Goal: Check status: Check status

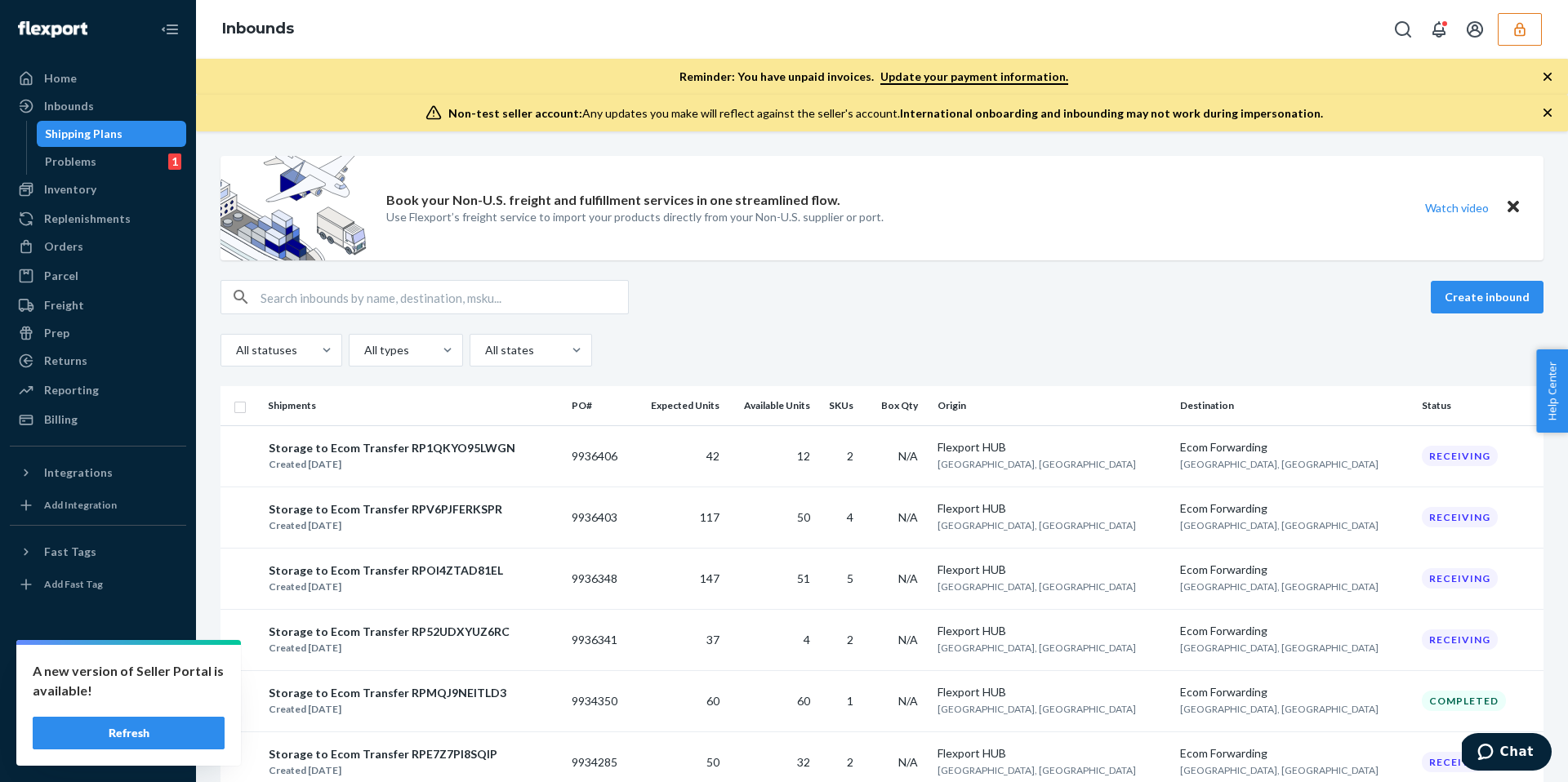
click at [1529, 34] on button "button" at bounding box center [1520, 29] width 44 height 32
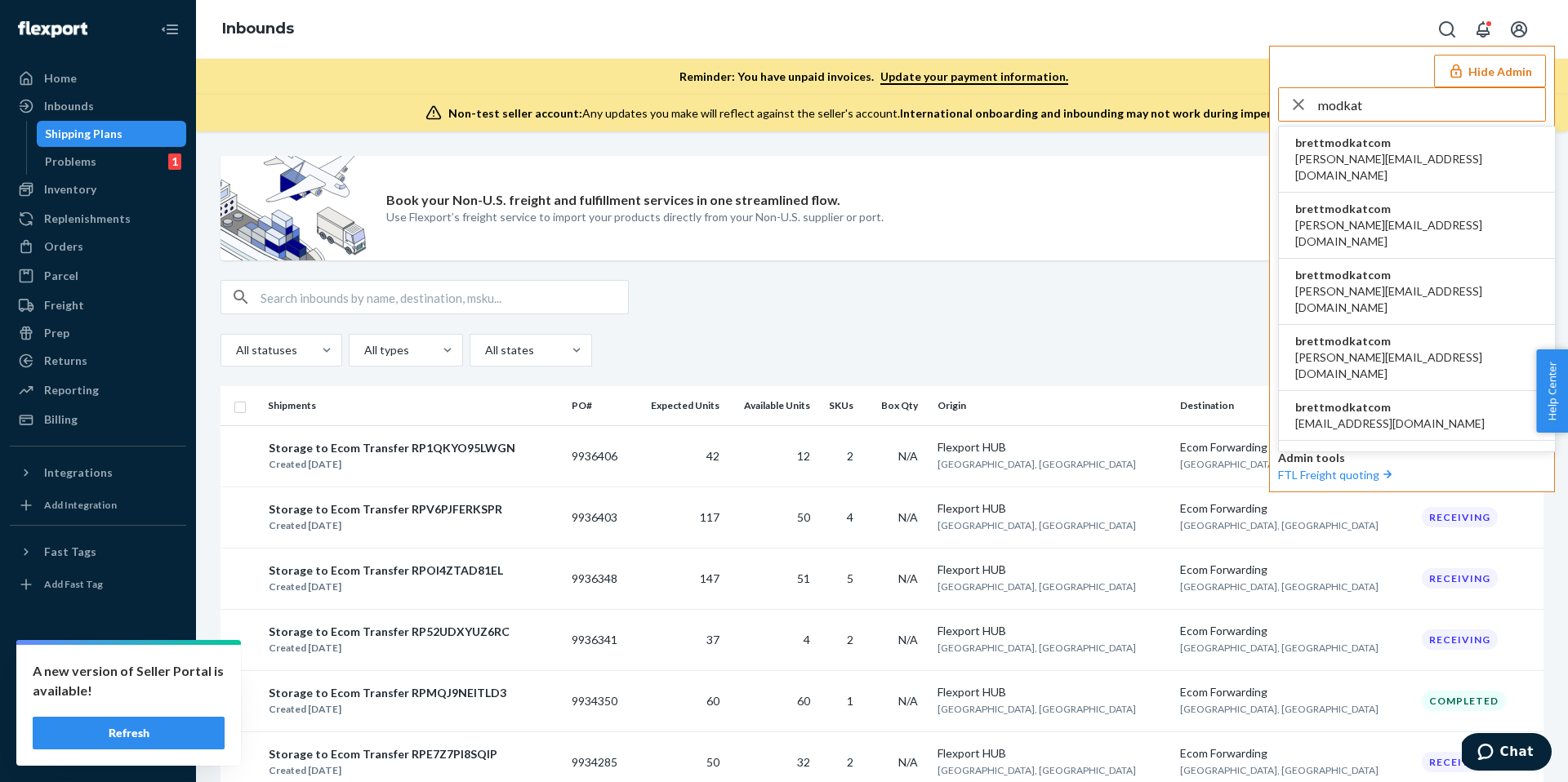
type input "modkat"
click at [1469, 147] on li "brettmodkatcom anna@modkat.com" at bounding box center [1417, 160] width 276 height 66
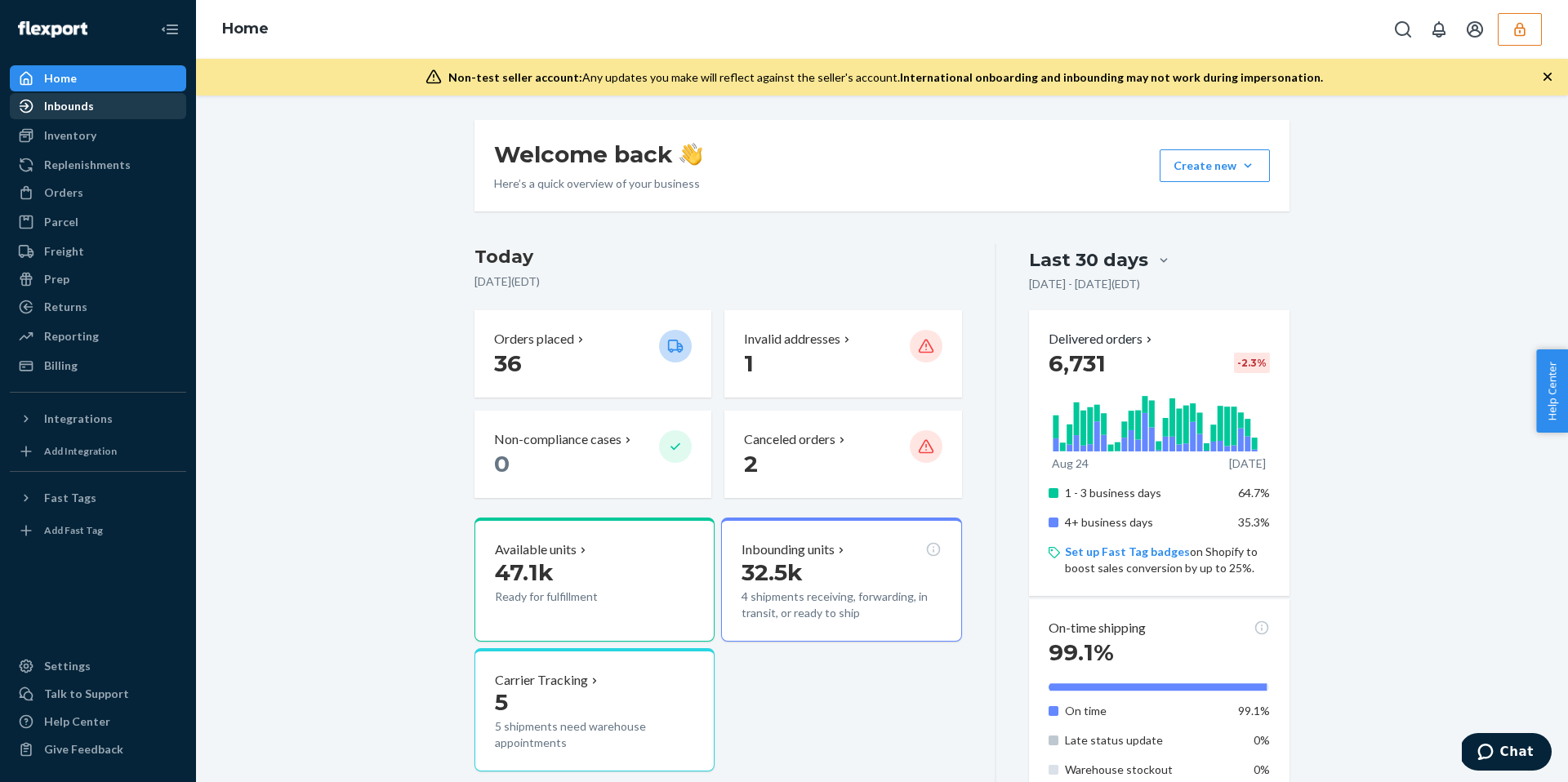
click at [68, 106] on div "Inbounds" at bounding box center [69, 106] width 50 height 17
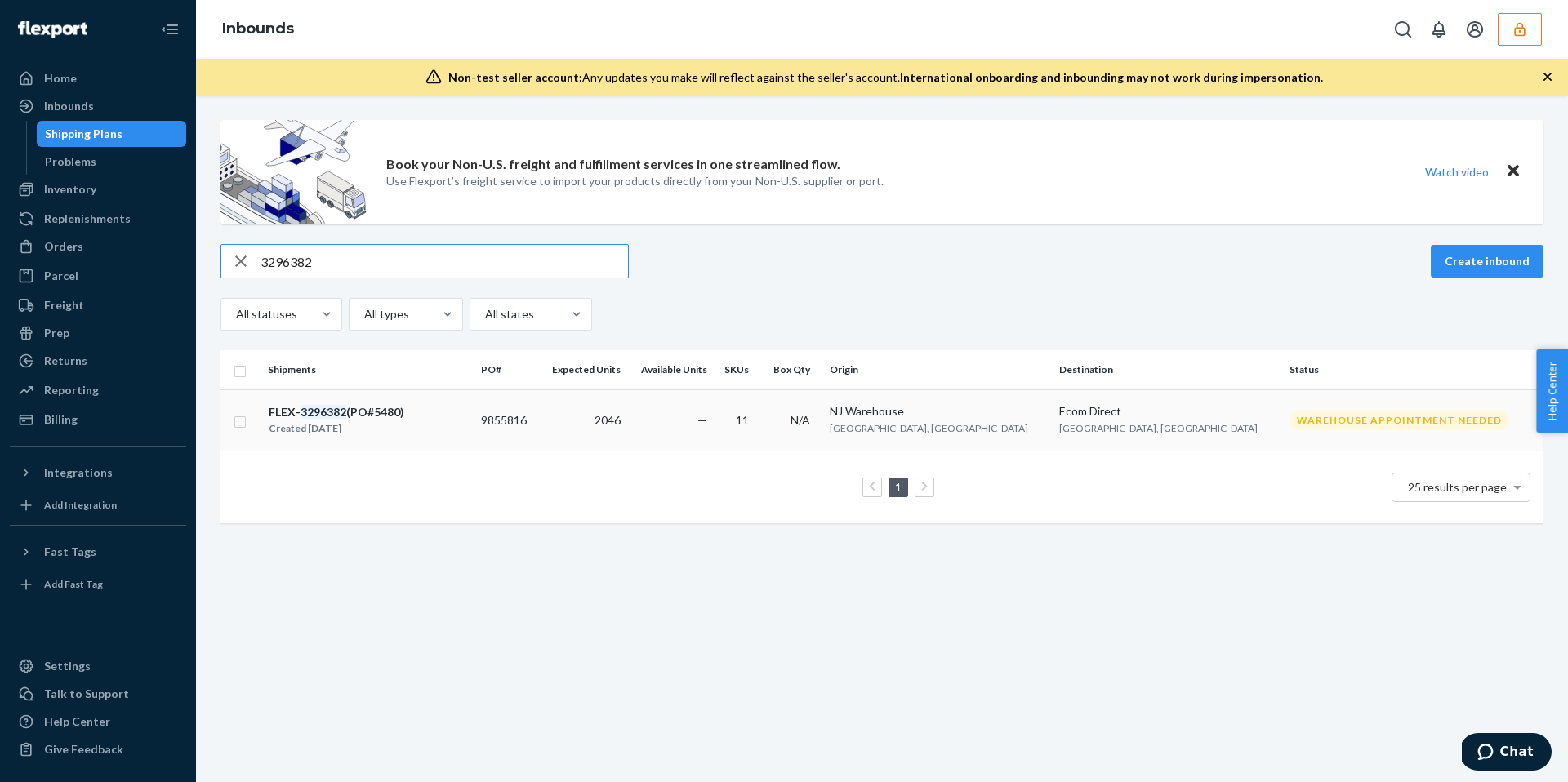
type input "3296382"
click at [439, 424] on div "FLEX- 3296382 (PO#5480) Created [DATE]" at bounding box center [368, 420] width 200 height 34
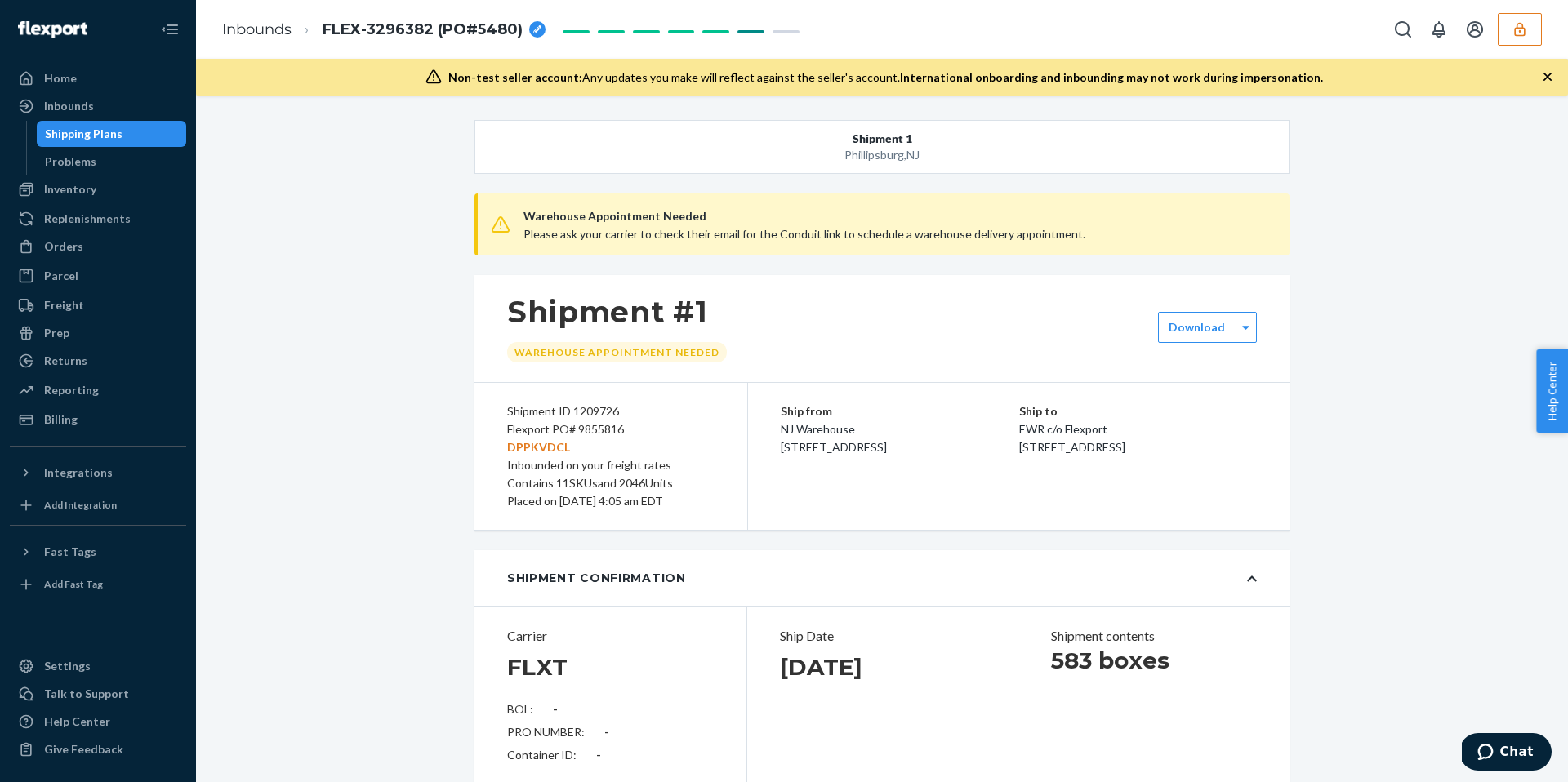
click at [604, 427] on div "Flexport PO# 9855816 DPPKVDCL" at bounding box center [610, 438] width 208 height 36
copy div "9855816"
